Goal: Transaction & Acquisition: Obtain resource

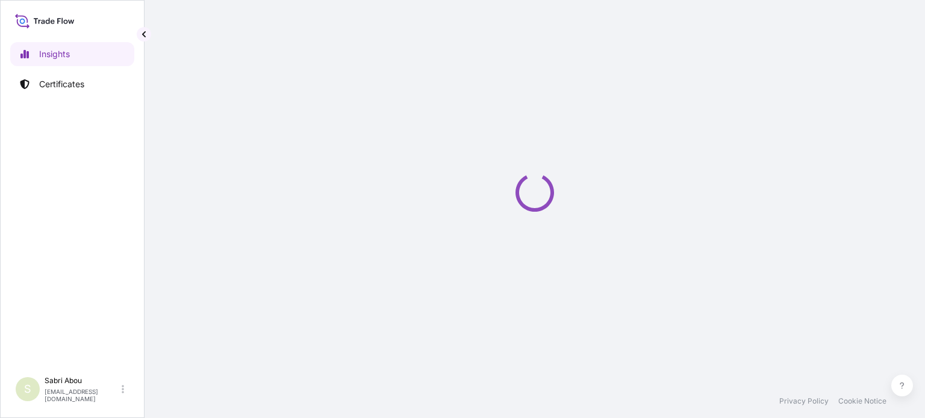
select select "2025"
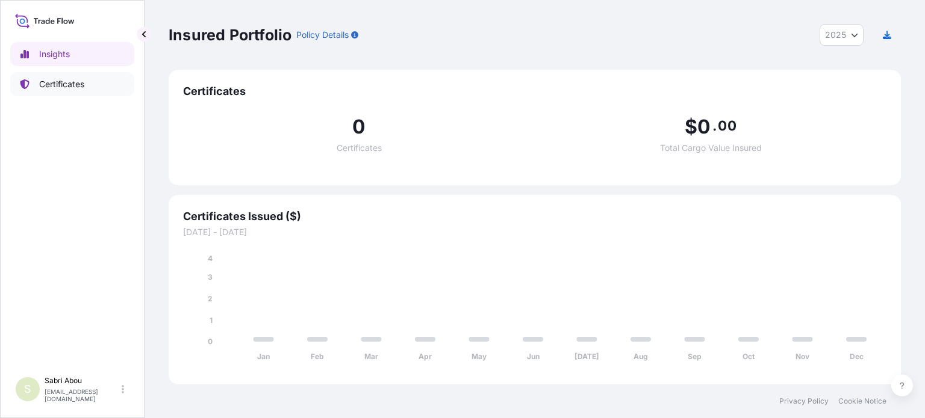
click at [80, 81] on p "Certificates" at bounding box center [61, 84] width 45 height 12
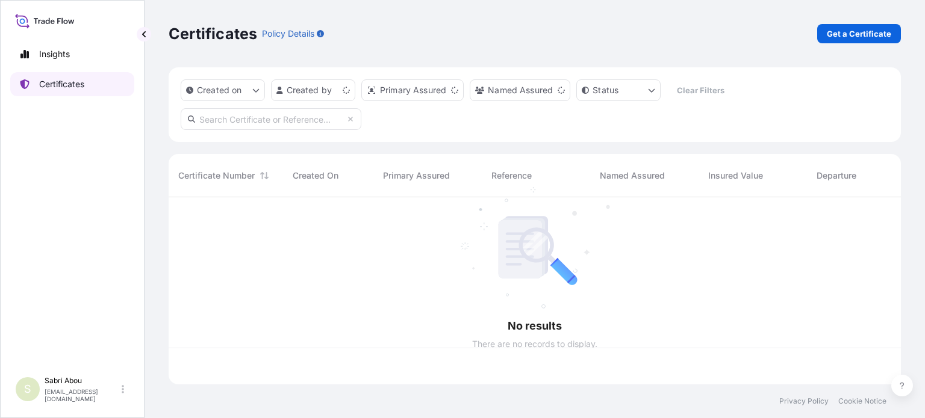
scroll to position [185, 722]
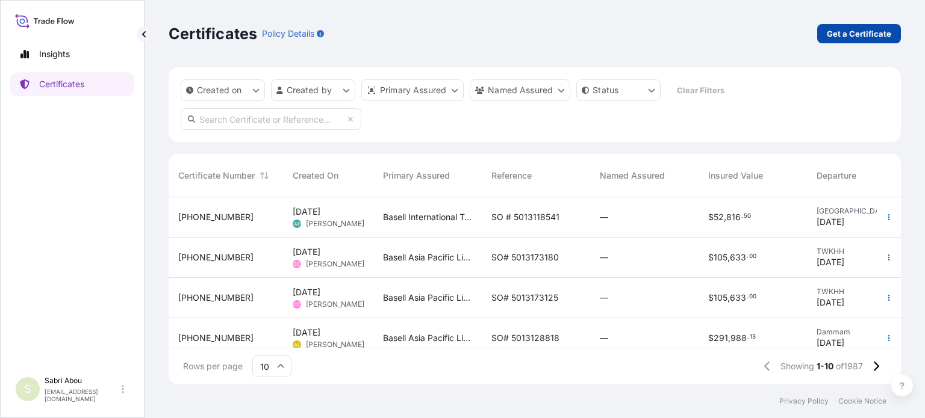
click at [840, 31] on p "Get a Certificate" at bounding box center [858, 34] width 64 height 12
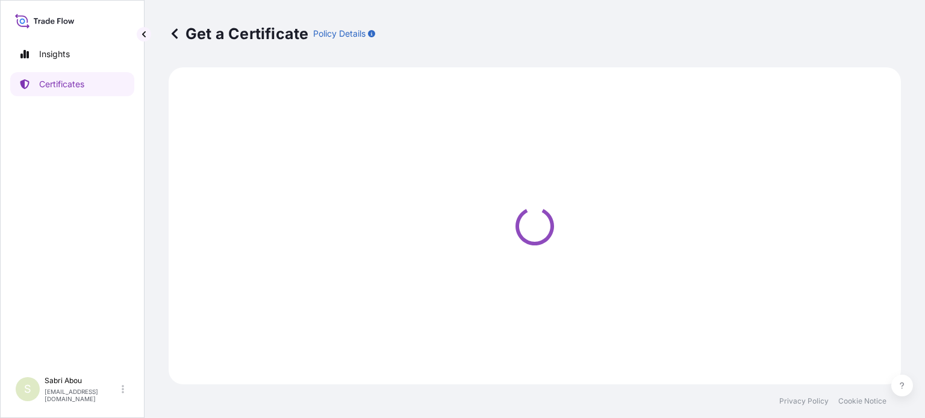
select select "Sea"
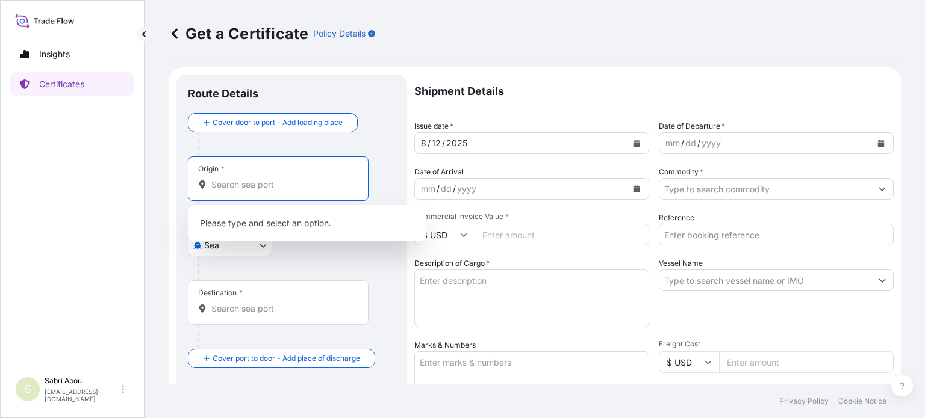
click at [252, 190] on input "Origin *" at bounding box center [282, 185] width 142 height 12
click at [243, 183] on input "Origin *" at bounding box center [282, 185] width 142 height 12
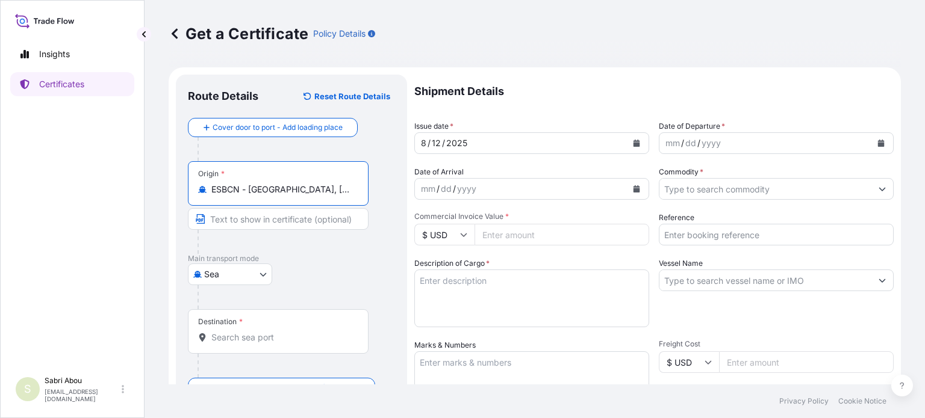
type input "ESBCN - Barcelona, Spain"
click at [265, 336] on input "Destination *" at bounding box center [282, 338] width 142 height 12
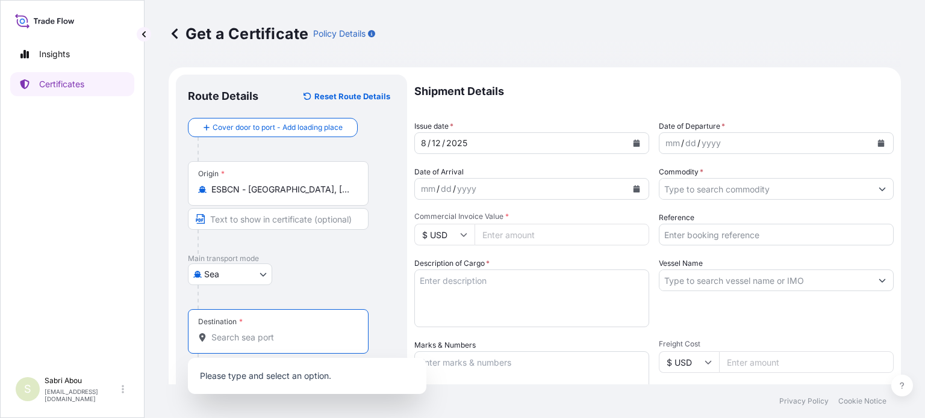
click at [275, 345] on div "Destination *" at bounding box center [278, 331] width 181 height 45
click at [275, 344] on input "Destination *" at bounding box center [282, 338] width 142 height 12
click at [271, 334] on input "Destination *" at bounding box center [282, 338] width 142 height 12
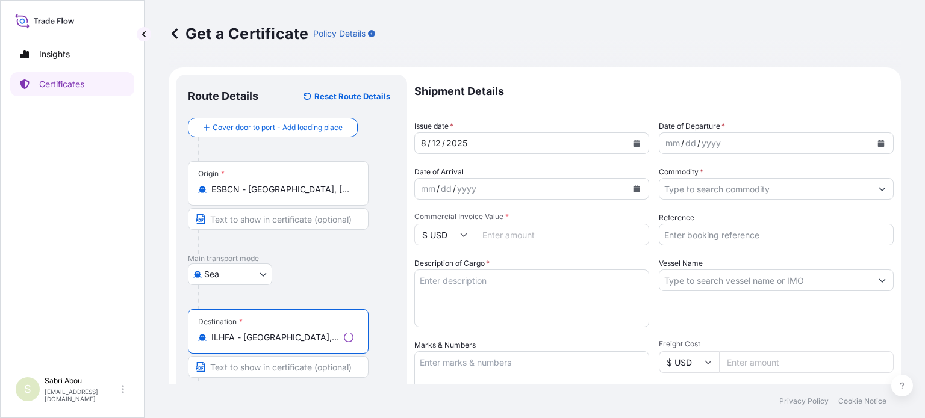
type input "ILHFA - Haifa, Israel"
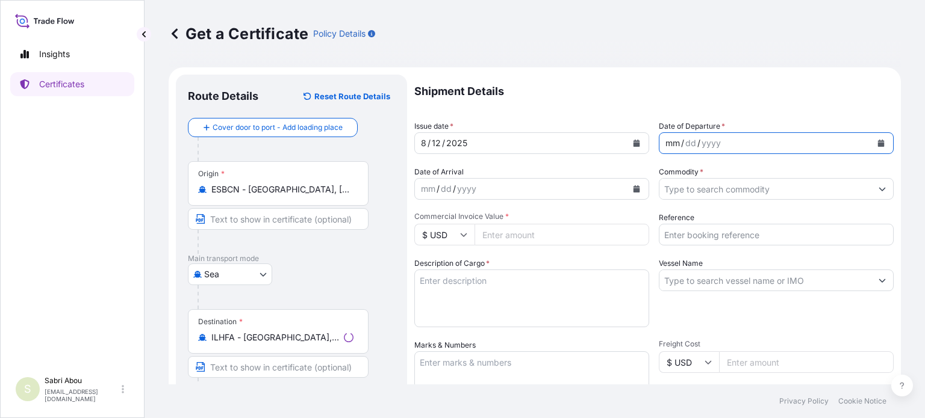
click at [746, 136] on div "mm / dd / yyyy" at bounding box center [765, 143] width 212 height 22
click at [877, 142] on icon "Calendar" at bounding box center [880, 143] width 7 height 7
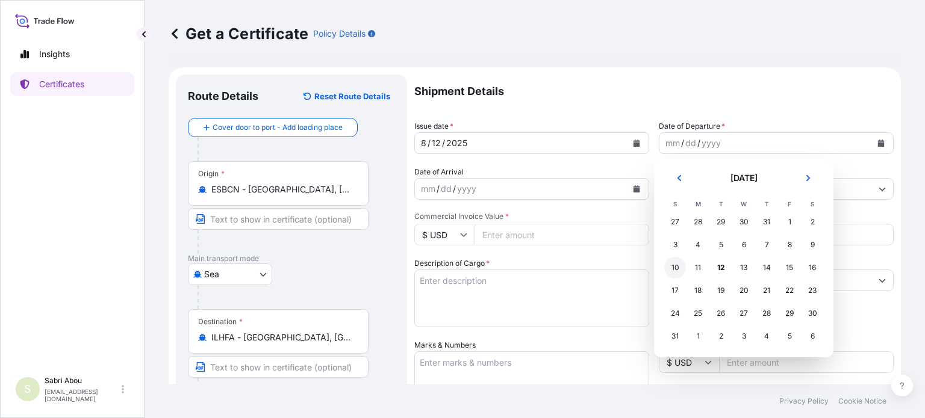
click at [675, 267] on div "10" at bounding box center [675, 268] width 22 height 22
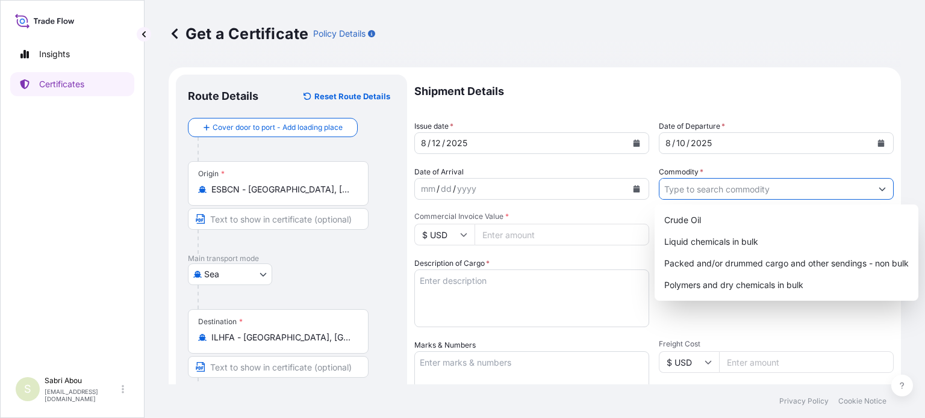
click at [711, 187] on input "Commodity *" at bounding box center [765, 189] width 212 height 22
click at [754, 280] on div "Polymers and dry chemicals in bulk" at bounding box center [786, 285] width 254 height 22
type input "Polymers and dry chemicals in bulk"
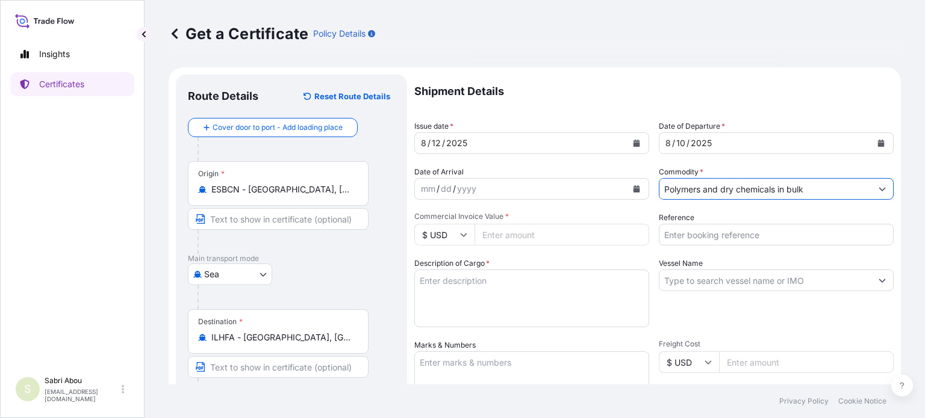
click at [459, 240] on input "$ USD" at bounding box center [444, 235] width 60 height 22
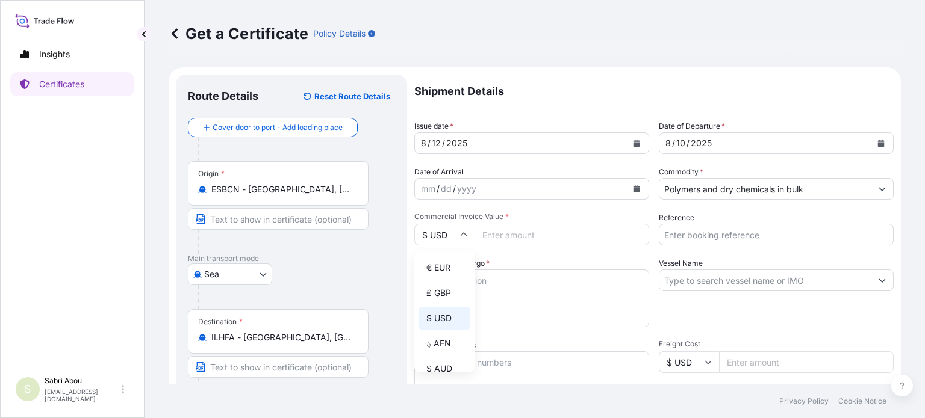
drag, startPoint x: 438, startPoint y: 268, endPoint x: 469, endPoint y: 257, distance: 33.1
click at [438, 267] on div "€ EUR" at bounding box center [444, 267] width 51 height 23
type input "€ EUR"
click at [503, 234] on input "Commercial Invoice Value *" at bounding box center [561, 235] width 175 height 22
type input "23304.4"
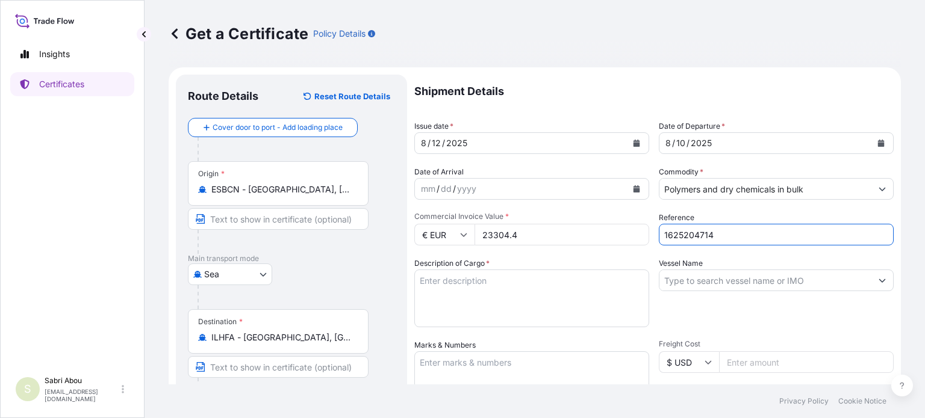
type input "1625204714"
type textarea "1x20 bulk"
click at [708, 275] on input "Vessel Name" at bounding box center [765, 281] width 212 height 22
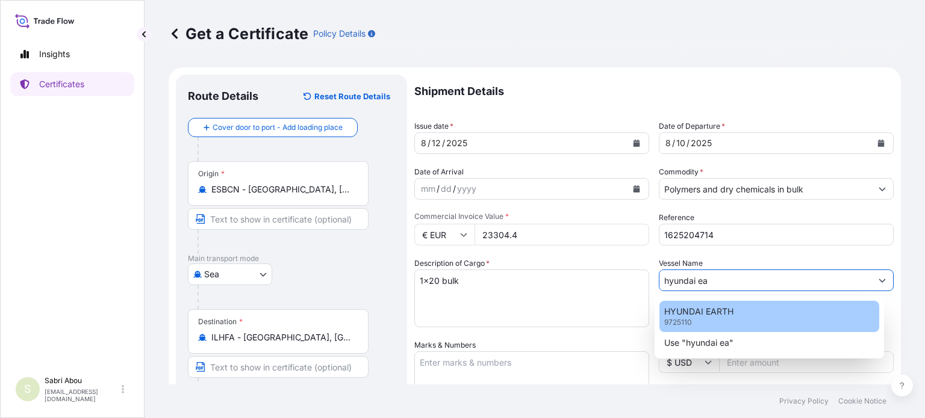
click at [713, 317] on p "HYUNDAI EARTH" at bounding box center [698, 312] width 69 height 12
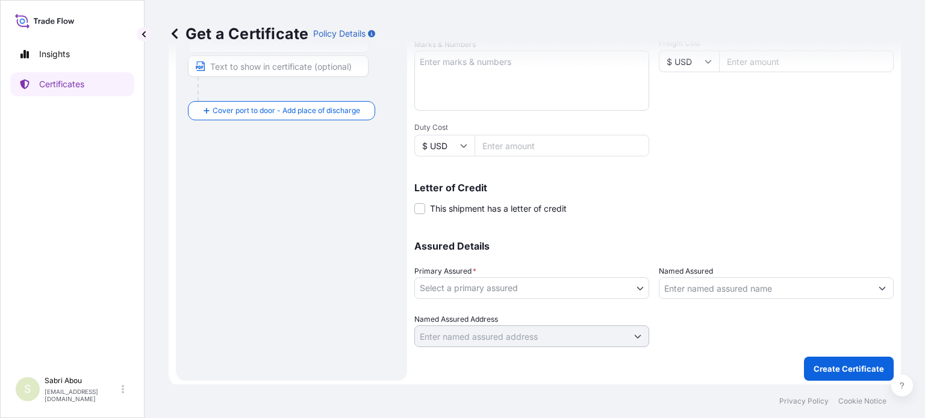
scroll to position [303, 0]
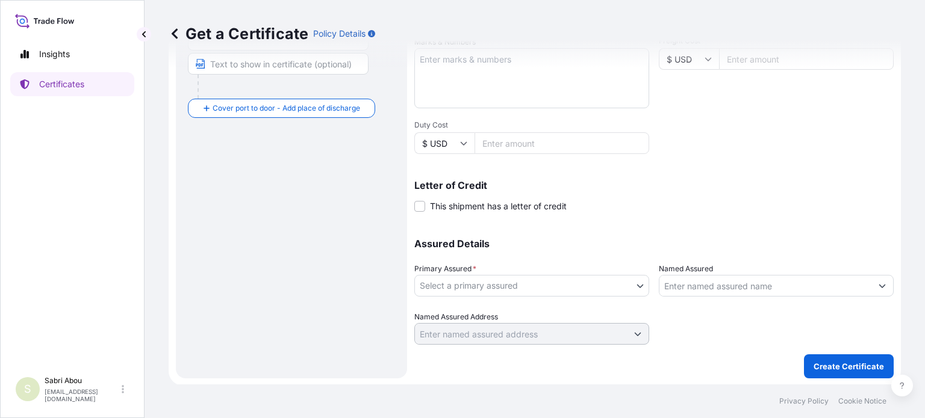
type input "HYUNDAI EARTH"
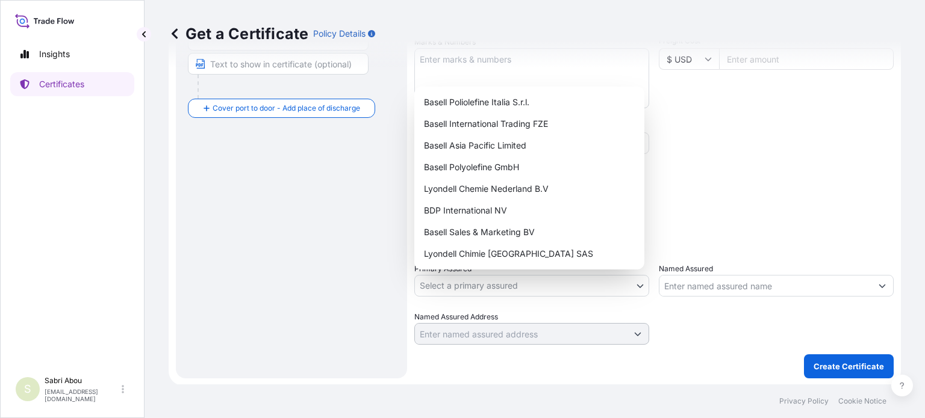
click at [517, 293] on body "44 options available. 45 options available. 2 options available. 3 options avai…" at bounding box center [462, 209] width 925 height 418
click at [465, 231] on div "Basell Sales & Marketing BV" at bounding box center [529, 233] width 220 height 22
select select "32164"
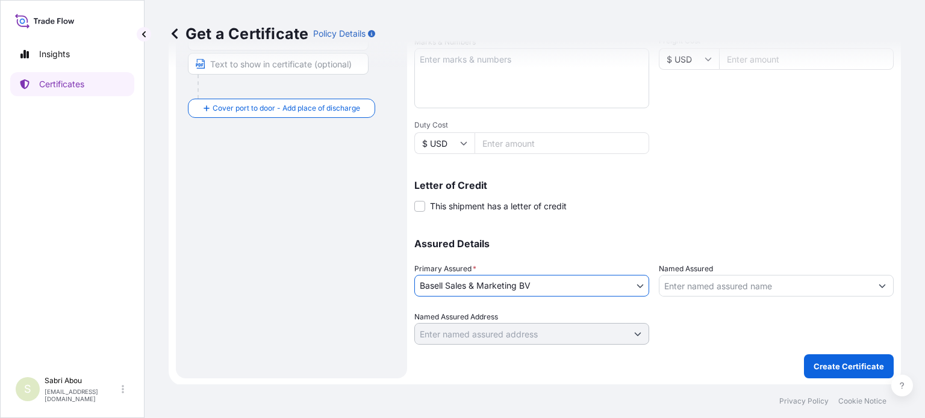
click at [714, 281] on input "Named Assured" at bounding box center [765, 286] width 212 height 22
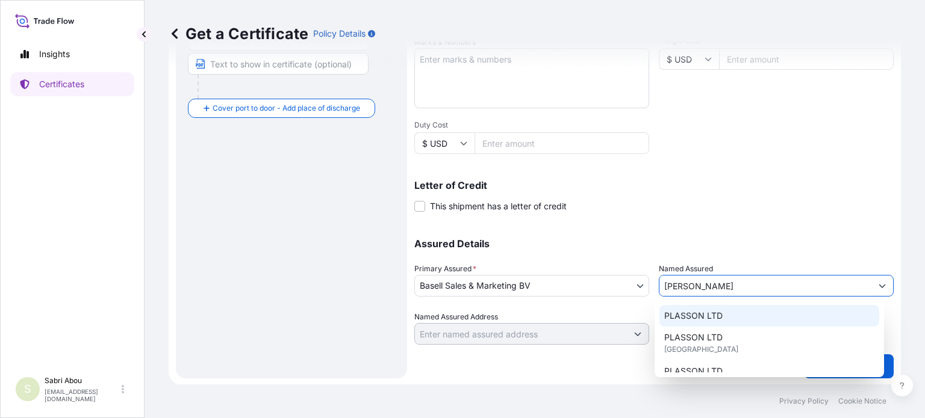
click at [712, 315] on span "PLASSON LTD" at bounding box center [693, 316] width 58 height 12
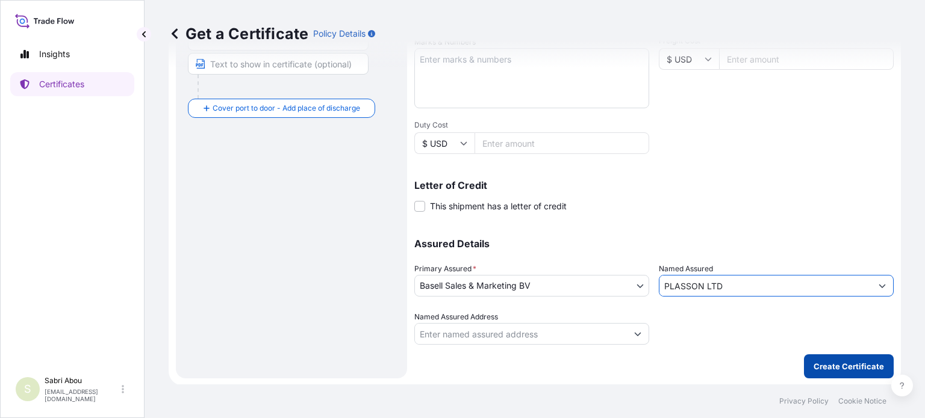
type input "PLASSON LTD"
click at [840, 371] on p "Create Certificate" at bounding box center [848, 367] width 70 height 12
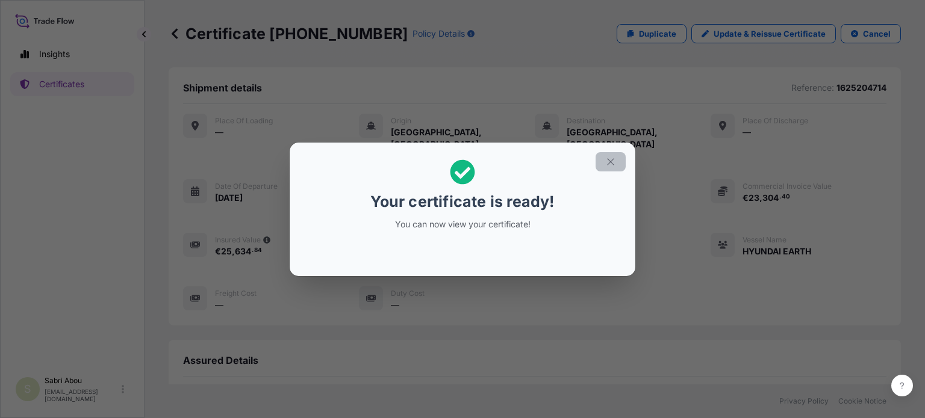
click at [610, 168] on button "button" at bounding box center [610, 161] width 30 height 19
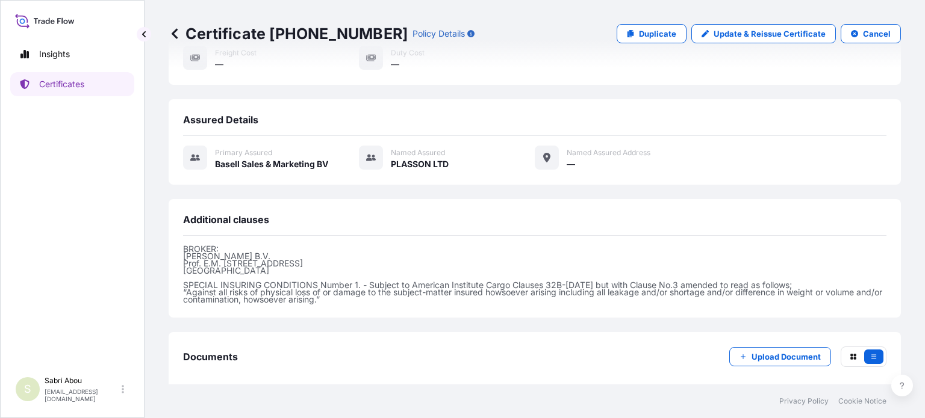
scroll to position [285, 0]
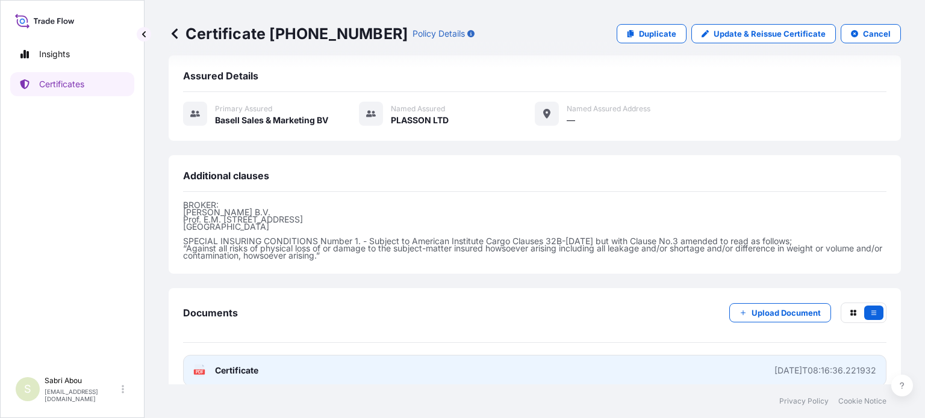
click at [438, 355] on link "PDF Certificate 2025-08-12T08:16:36.221932" at bounding box center [534, 370] width 703 height 31
